Goal: Task Accomplishment & Management: Manage account settings

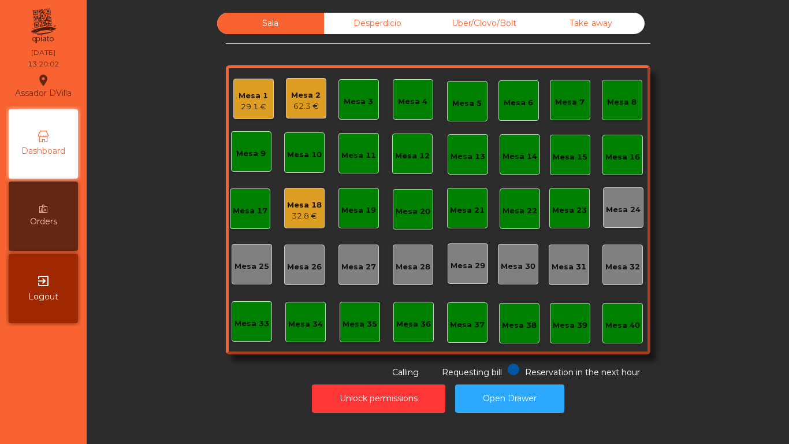
click at [286, 89] on div "Mesa 2 62.3 €" at bounding box center [306, 98] width 40 height 40
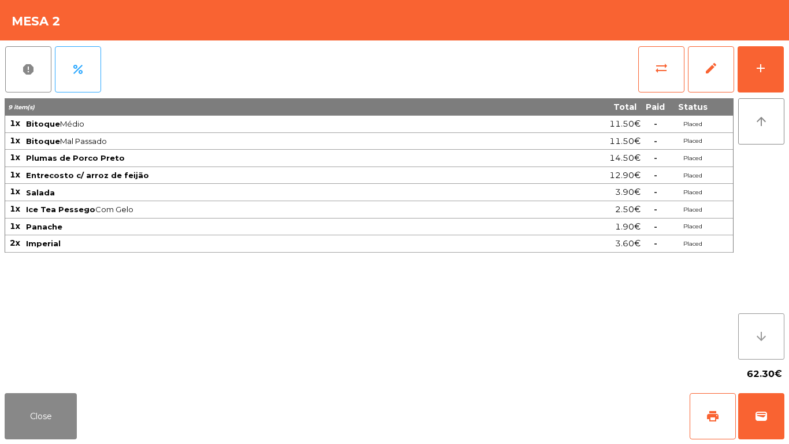
click at [739, 331] on button "arrow_downward" at bounding box center [761, 336] width 46 height 46
click at [756, 69] on div "add" at bounding box center [761, 68] width 14 height 14
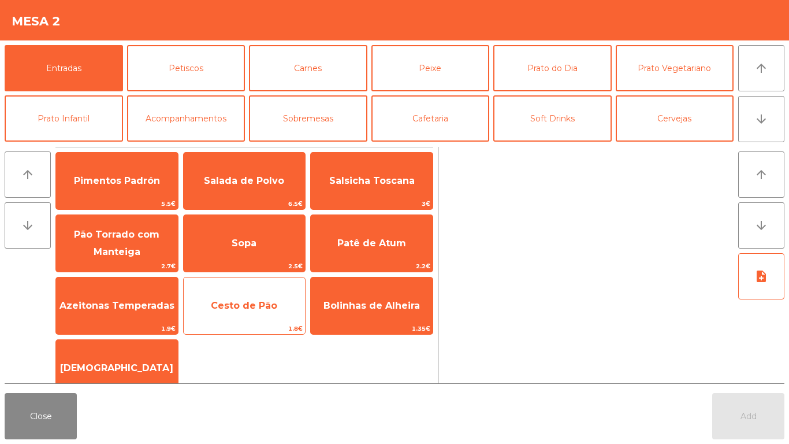
click at [208, 288] on div "Cesto de Pão 1.8€" at bounding box center [244, 306] width 123 height 58
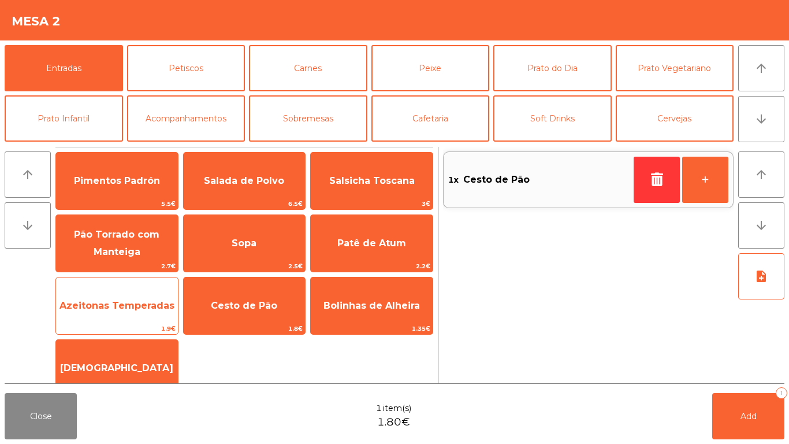
click at [137, 309] on span "Azeitonas Temperadas" at bounding box center [117, 305] width 115 height 11
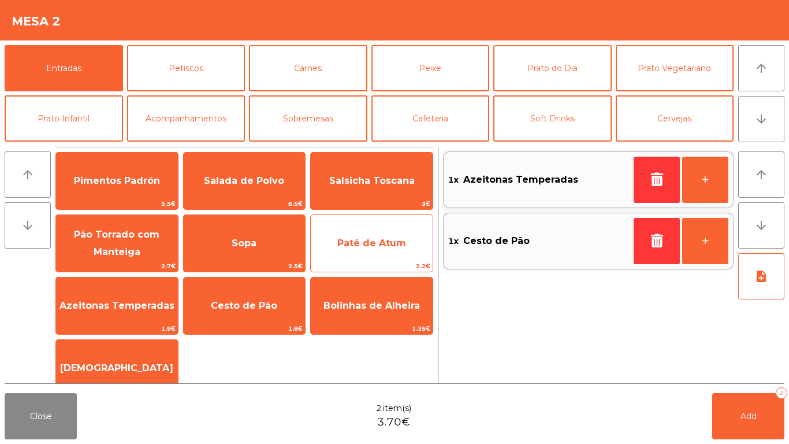
click at [379, 215] on div "Patê de Atum 2.2€" at bounding box center [371, 243] width 123 height 58
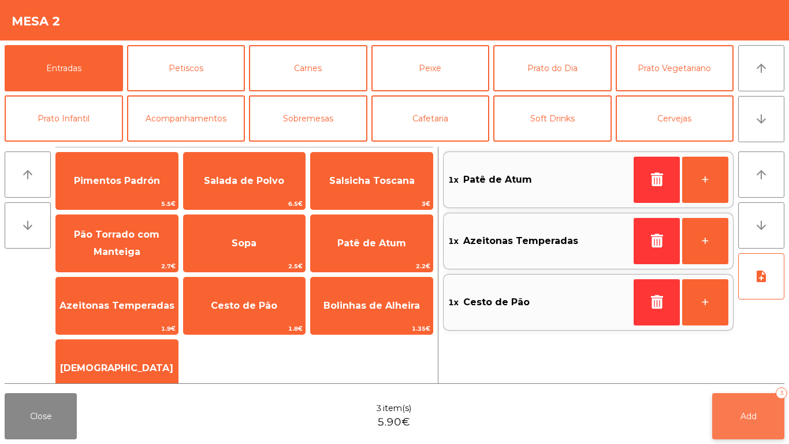
click at [750, 412] on span "Add" at bounding box center [749, 416] width 16 height 10
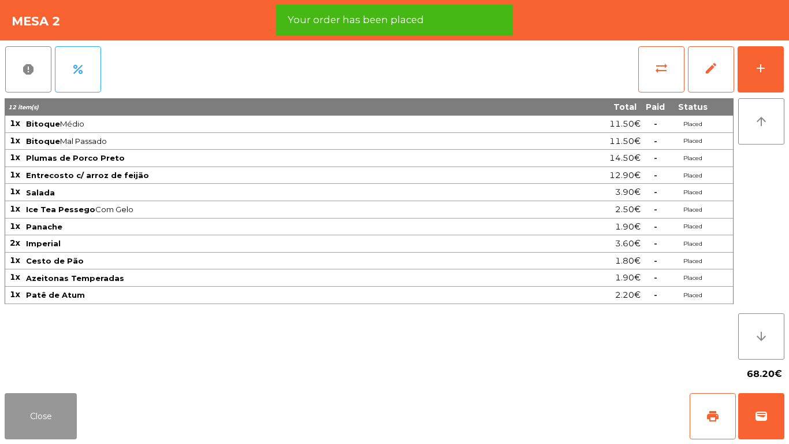
click at [49, 422] on button "Close" at bounding box center [41, 416] width 72 height 46
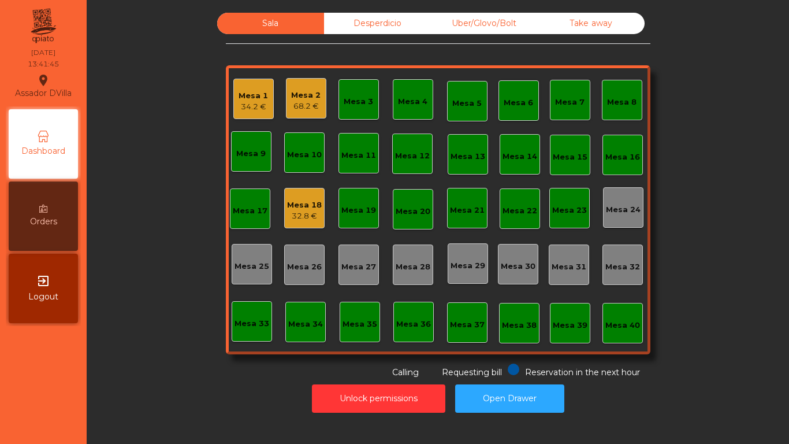
click at [288, 202] on div "Mesa 18" at bounding box center [304, 205] width 35 height 12
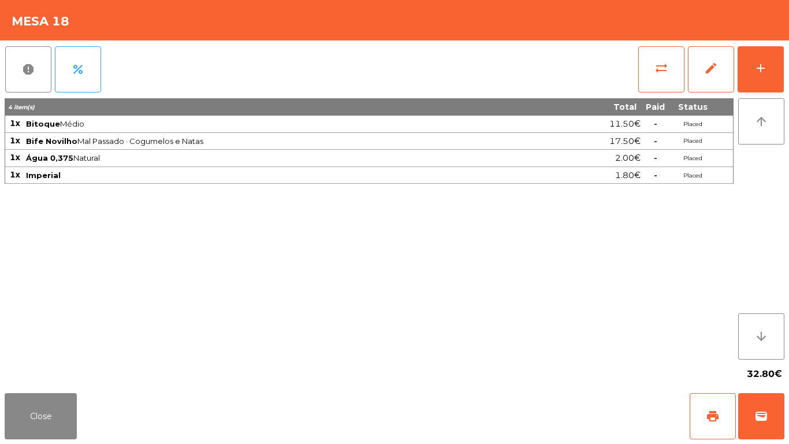
click at [785, 55] on div "report percent sync_alt edit add 4 item(s) Total Paid Status 1x Bitoque Médio 1…" at bounding box center [394, 214] width 789 height 348
click at [769, 69] on button "add" at bounding box center [761, 69] width 46 height 46
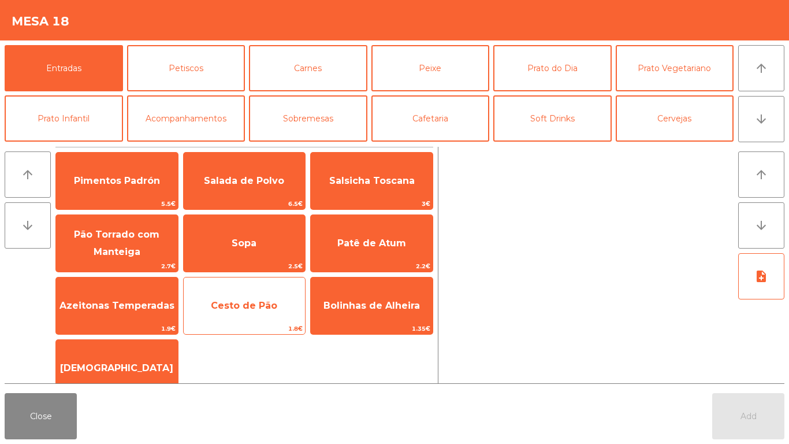
click at [229, 313] on span "Cesto de Pão" at bounding box center [245, 305] width 122 height 31
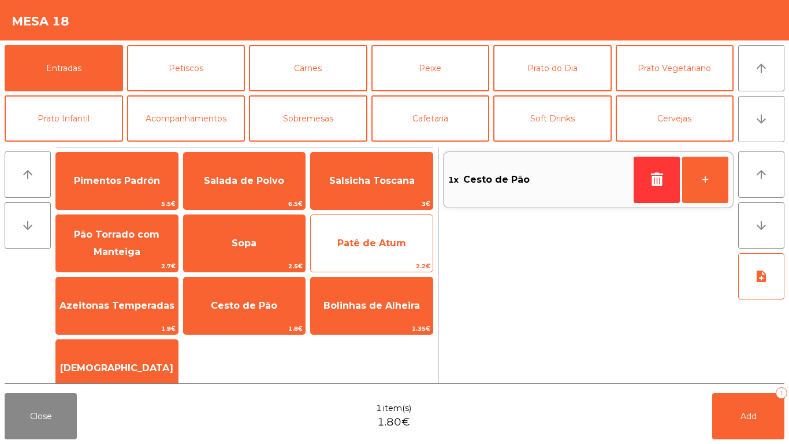
click at [351, 241] on span "Patê de Atum" at bounding box center [371, 242] width 69 height 11
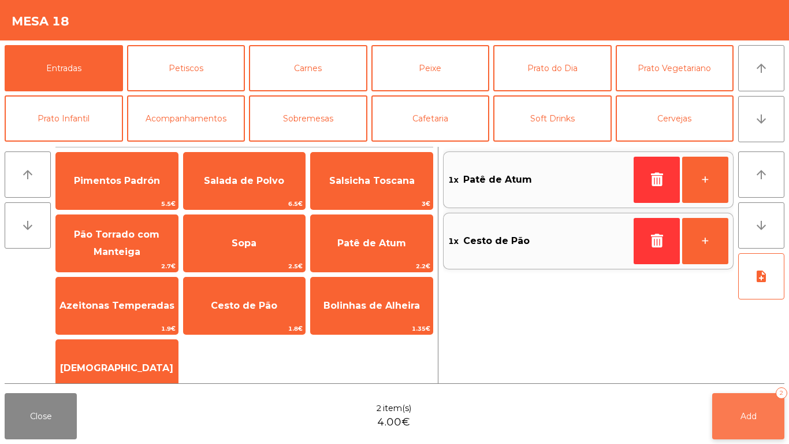
click at [746, 412] on span "Add" at bounding box center [749, 416] width 16 height 10
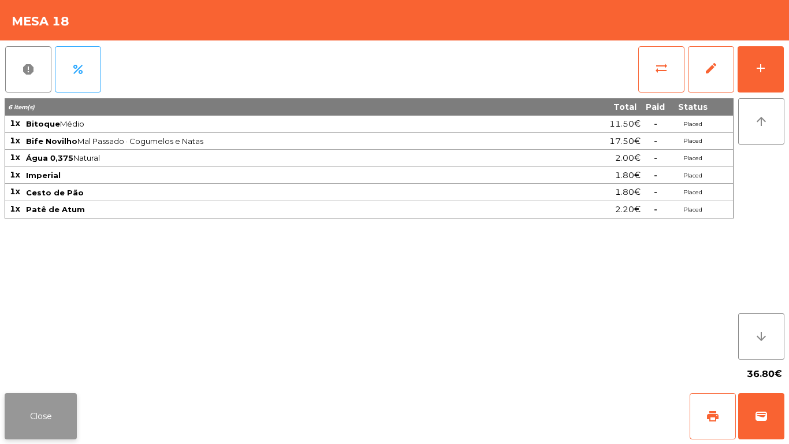
click at [36, 417] on button "Close" at bounding box center [41, 416] width 72 height 46
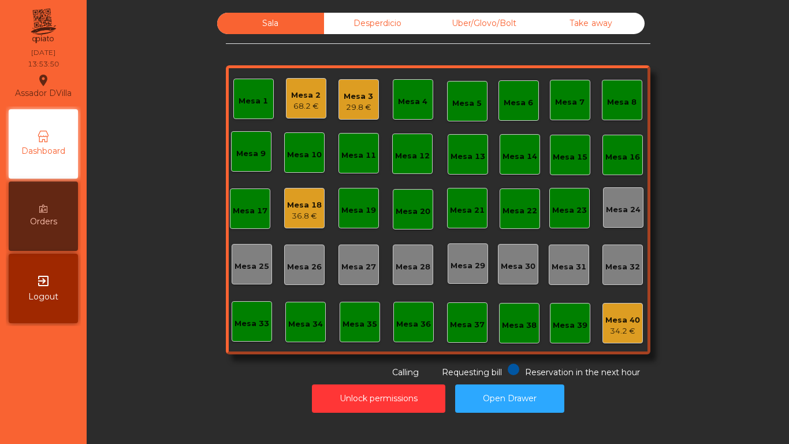
drag, startPoint x: 36, startPoint y: 417, endPoint x: 227, endPoint y: 365, distance: 197.5
click at [55, 417] on nav "Assador DVilla location_on [DATE] 13:53:50 Dashboard Orders exit_to_app Logout" at bounding box center [43, 222] width 87 height 444
click at [346, 91] on div "Mesa 3" at bounding box center [358, 97] width 29 height 12
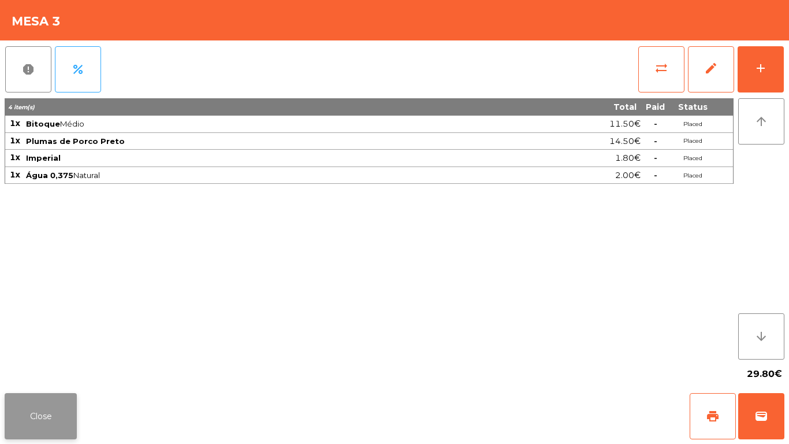
click at [39, 423] on button "Close" at bounding box center [41, 416] width 72 height 46
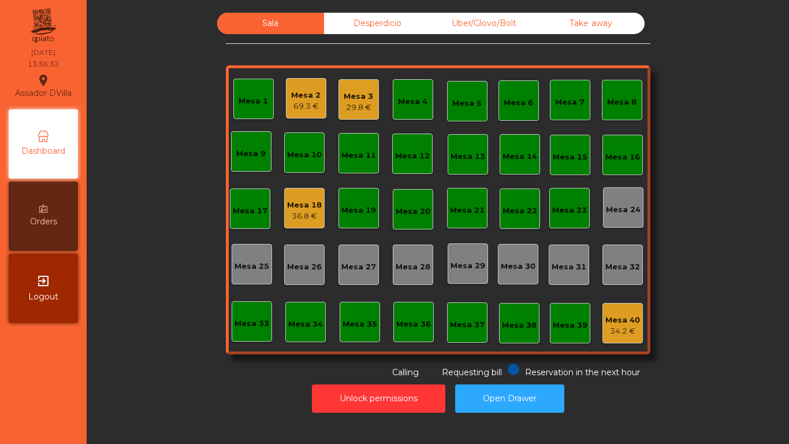
click at [286, 110] on div "Mesa 2 69.3 €" at bounding box center [306, 98] width 40 height 40
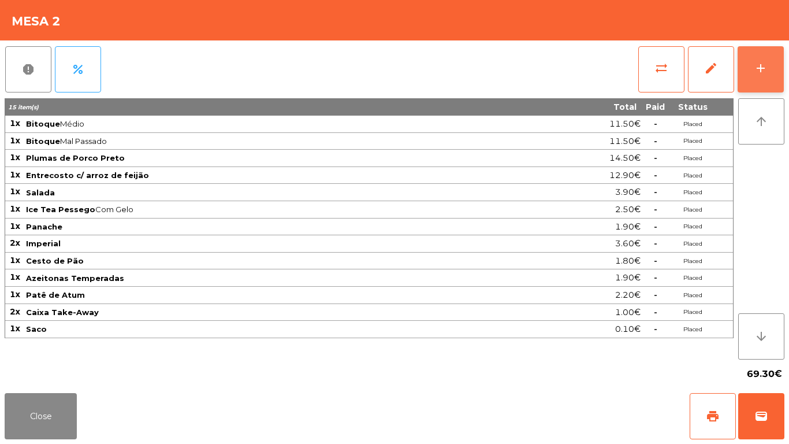
click at [774, 65] on button "add" at bounding box center [761, 69] width 46 height 46
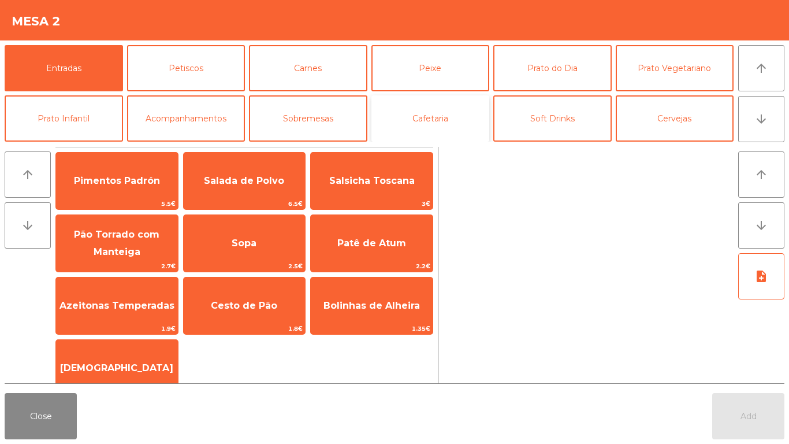
click at [419, 123] on button "Cafetaria" at bounding box center [430, 118] width 118 height 46
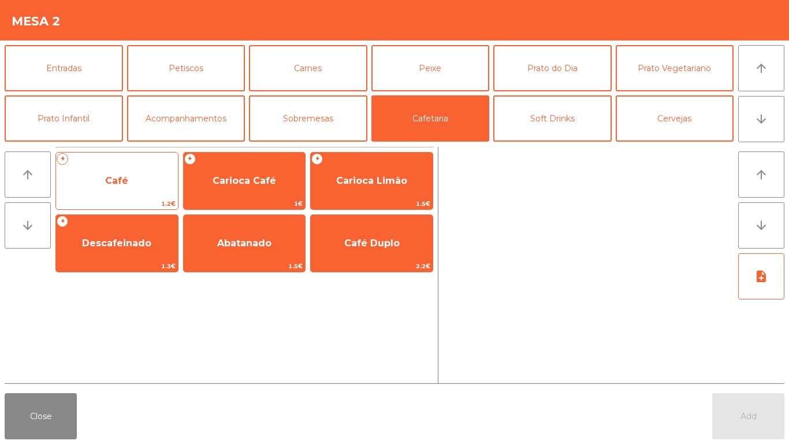
click at [105, 175] on span "Café" at bounding box center [117, 180] width 122 height 31
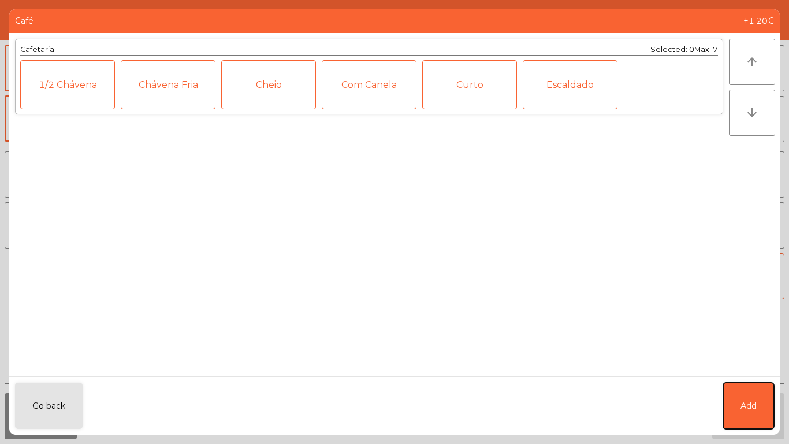
click at [735, 407] on button "Add" at bounding box center [748, 405] width 51 height 46
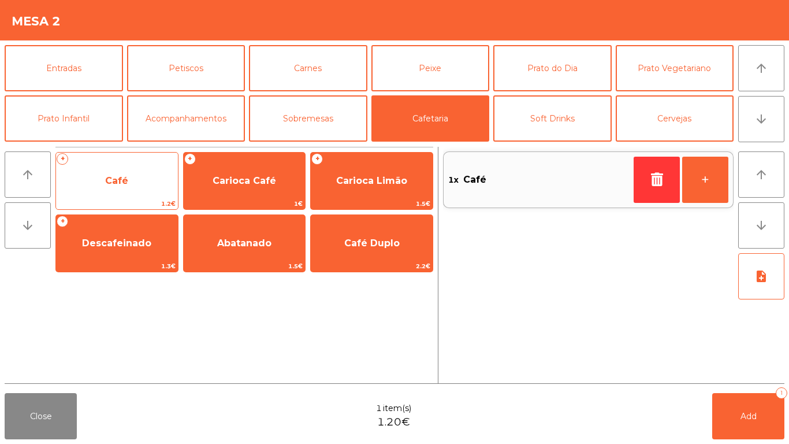
click at [118, 178] on span "Café" at bounding box center [116, 180] width 23 height 11
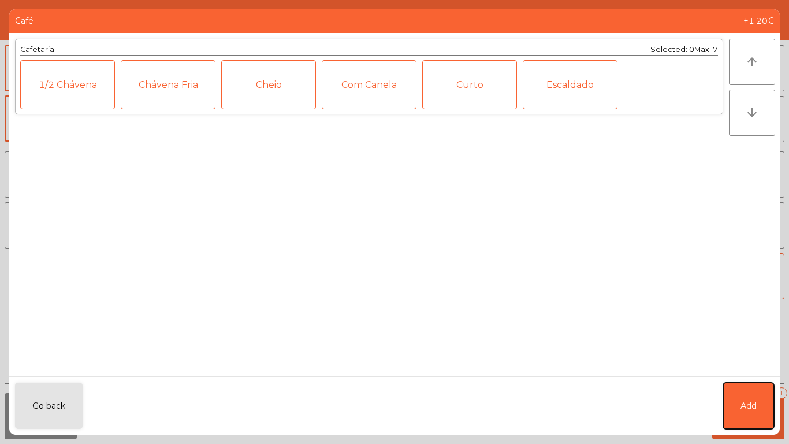
click at [739, 400] on button "Add" at bounding box center [748, 405] width 51 height 46
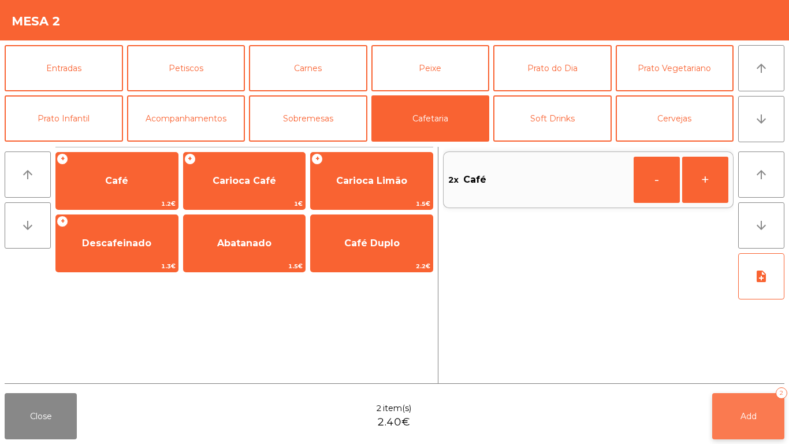
click at [746, 397] on button "Add 2" at bounding box center [748, 416] width 72 height 46
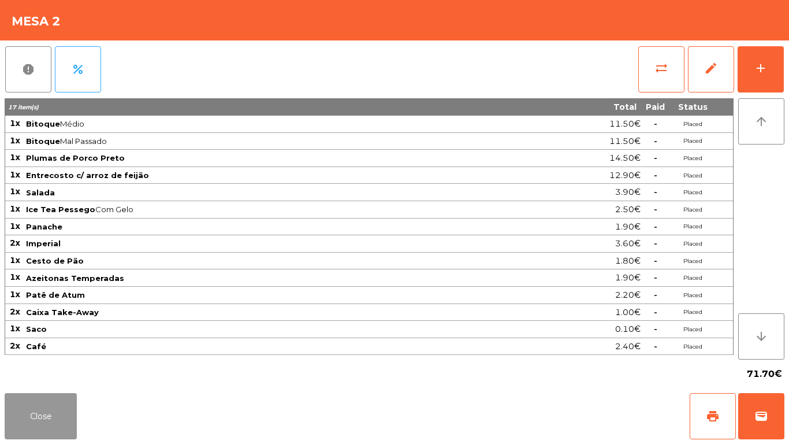
drag, startPoint x: 57, startPoint y: 412, endPoint x: 120, endPoint y: 351, distance: 87.8
click at [60, 412] on button "Close" at bounding box center [41, 416] width 72 height 46
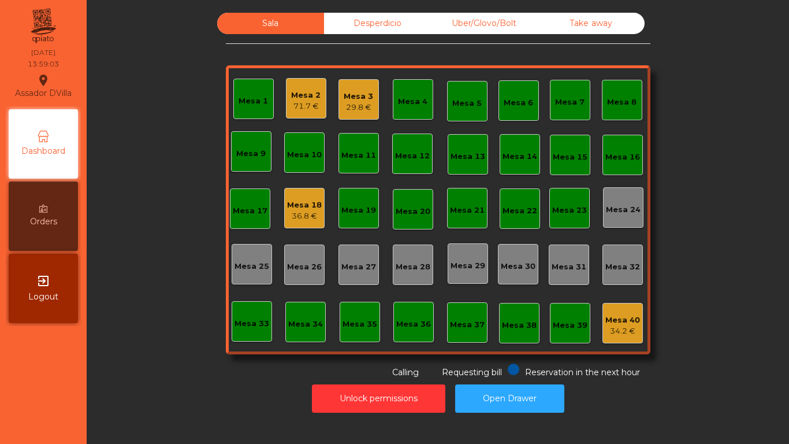
click at [317, 95] on div "Mesa 2 71.7 €" at bounding box center [306, 98] width 40 height 40
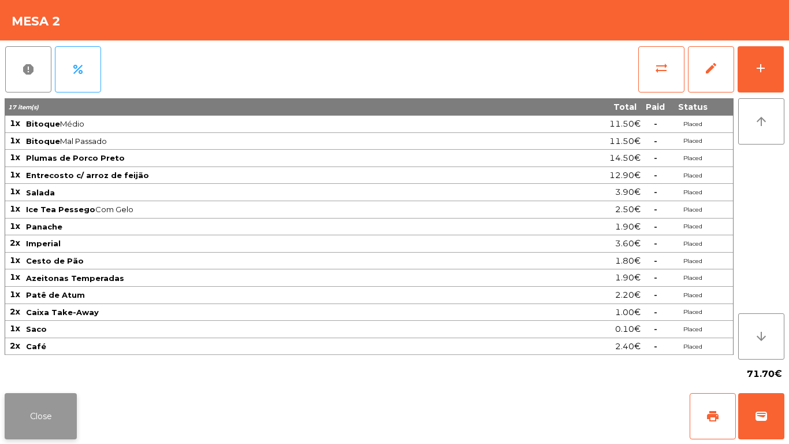
click at [55, 424] on button "Close" at bounding box center [41, 416] width 72 height 46
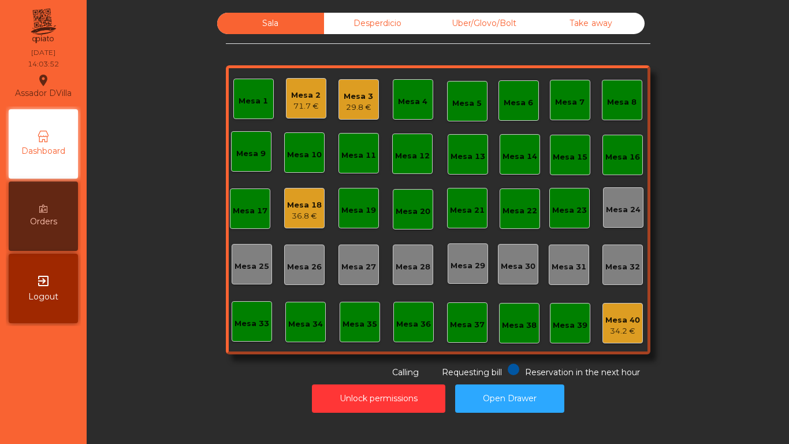
click at [344, 98] on div "Mesa 3" at bounding box center [358, 97] width 29 height 12
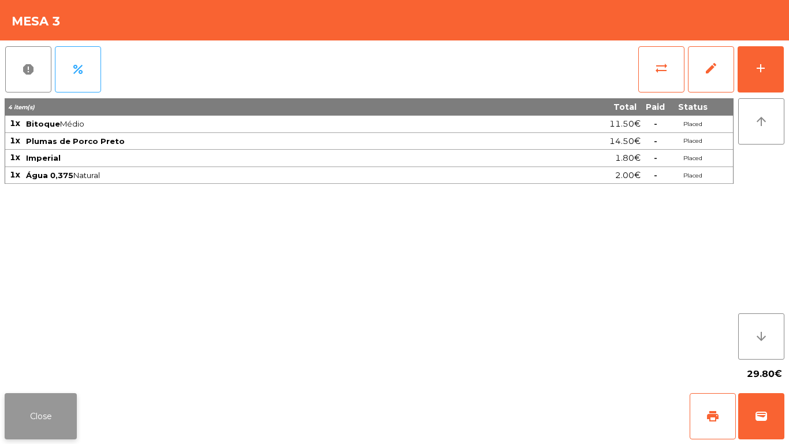
click at [47, 415] on button "Close" at bounding box center [41, 416] width 72 height 46
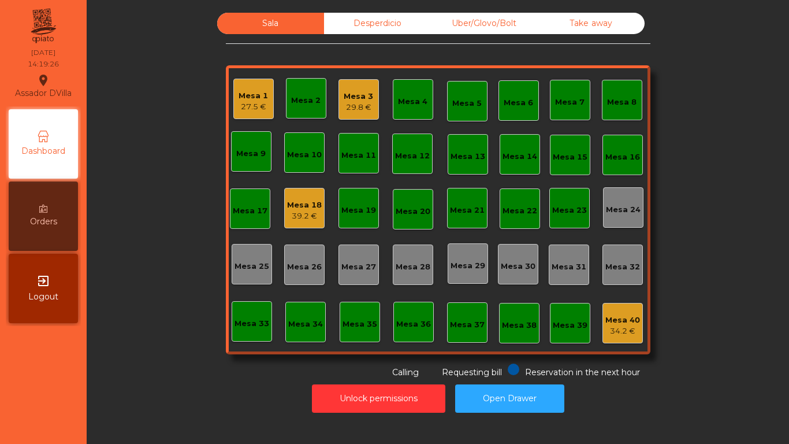
click at [55, 428] on nav "Assador DVilla location_on [DATE] 14:19:26 Dashboard Orders exit_to_app Logout" at bounding box center [43, 222] width 87 height 444
click at [497, 397] on button "Open Drawer" at bounding box center [509, 398] width 109 height 28
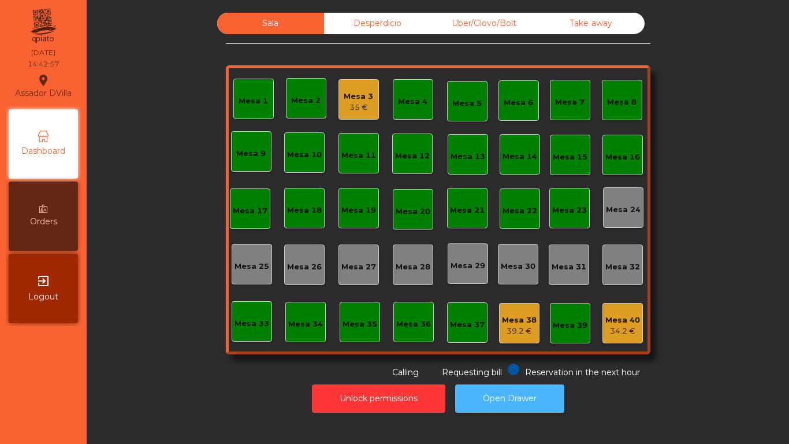
click at [508, 393] on button "Open Drawer" at bounding box center [509, 398] width 109 height 28
click at [523, 403] on button "Open Drawer" at bounding box center [509, 398] width 109 height 28
